Goal: Task Accomplishment & Management: Use online tool/utility

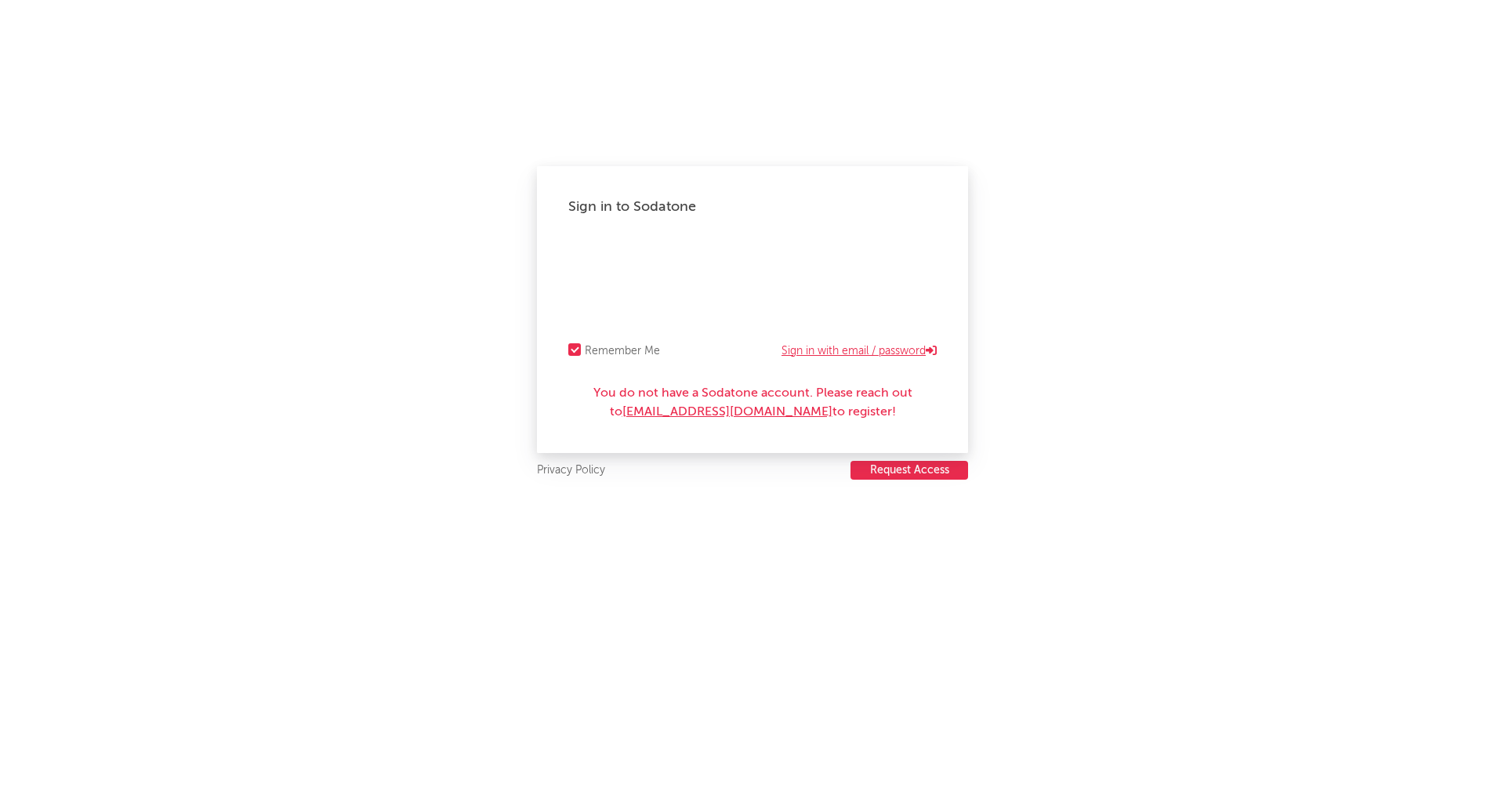
click at [810, 353] on link "Sign in with email / password" at bounding box center [859, 350] width 155 height 19
click at [823, 344] on link "Sign in with email / password" at bounding box center [859, 350] width 155 height 19
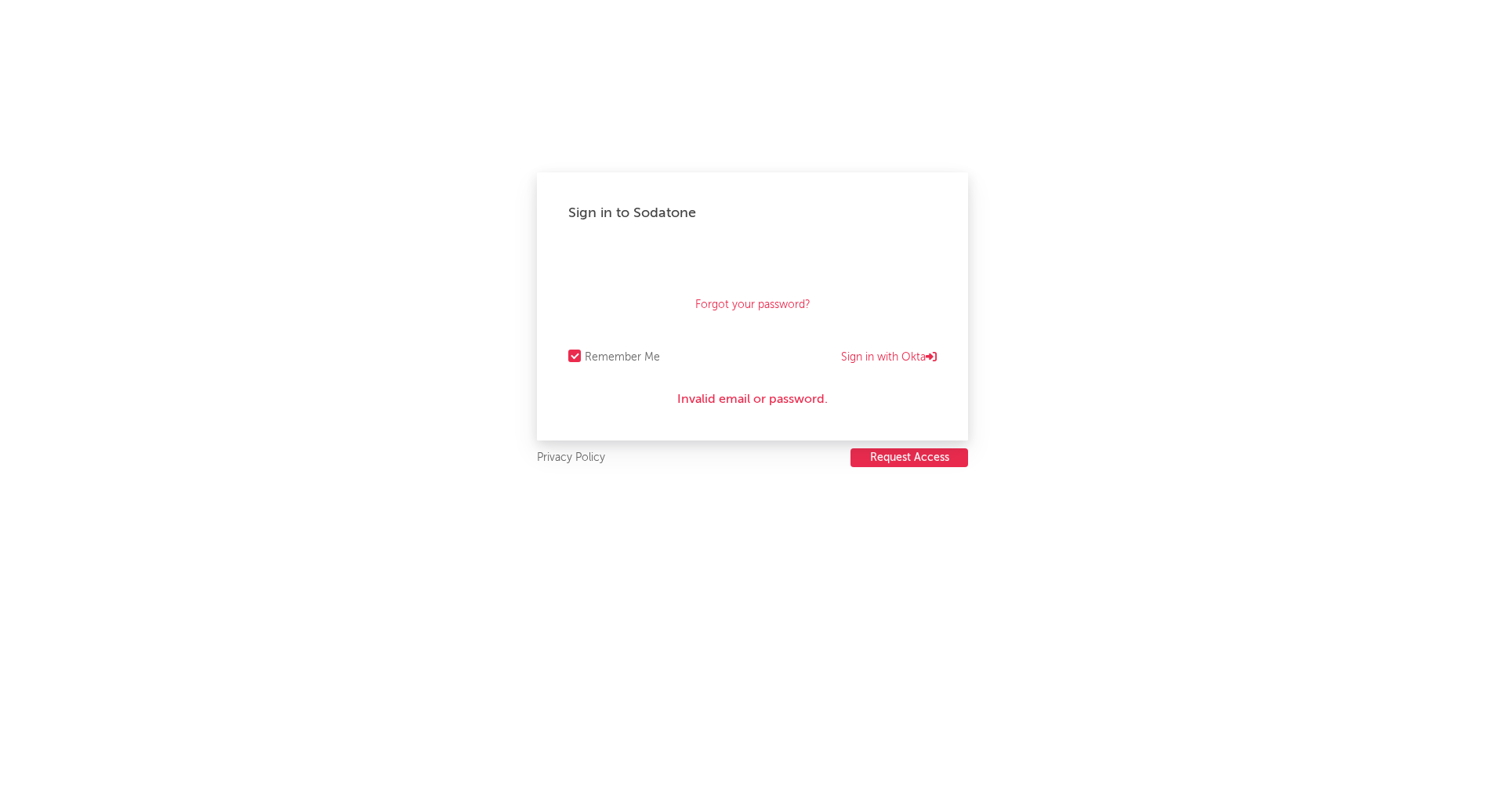
click at [837, 352] on div "Remember Me Sign in with Okta" at bounding box center [752, 357] width 368 height 19
